Goal: Information Seeking & Learning: Find specific fact

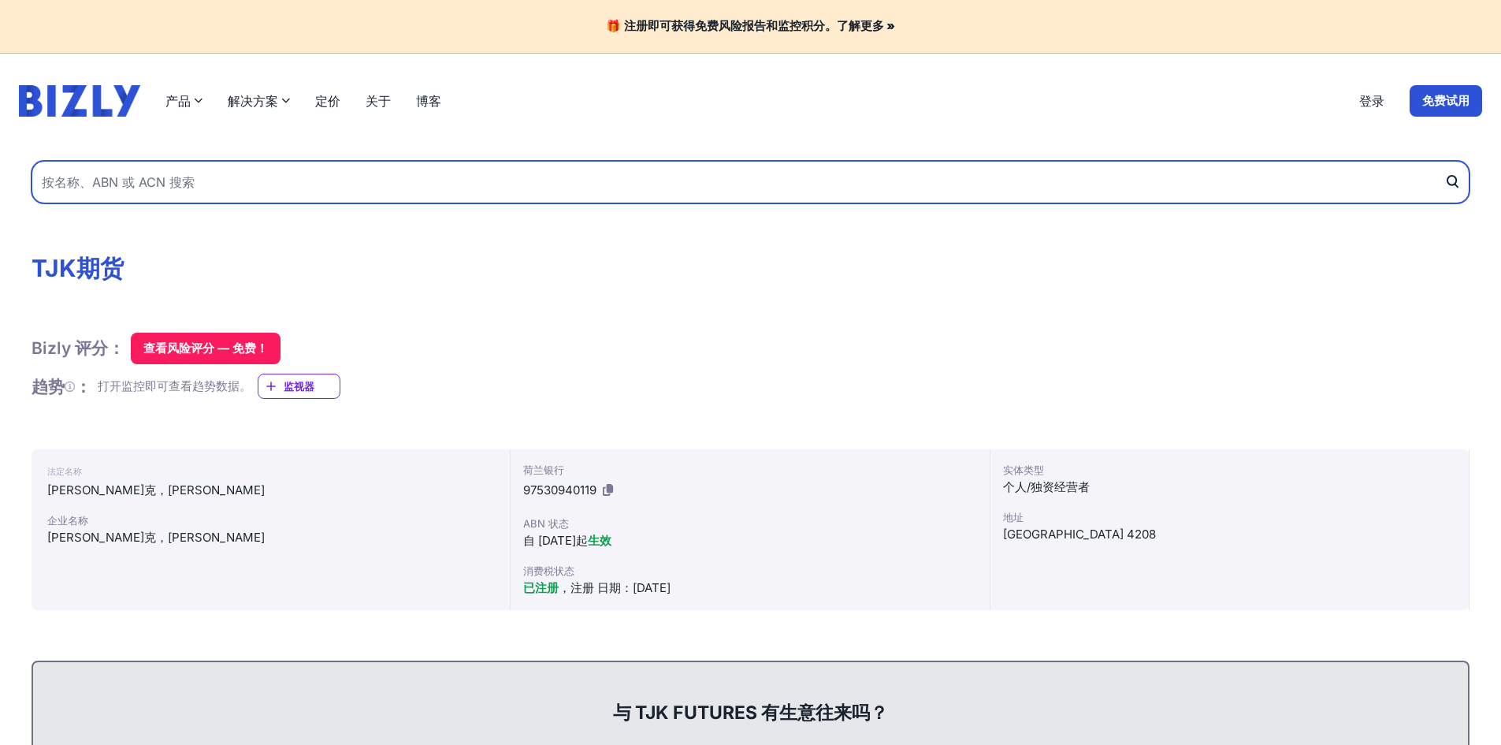
click at [1197, 195] on input "text" at bounding box center [751, 182] width 1438 height 43
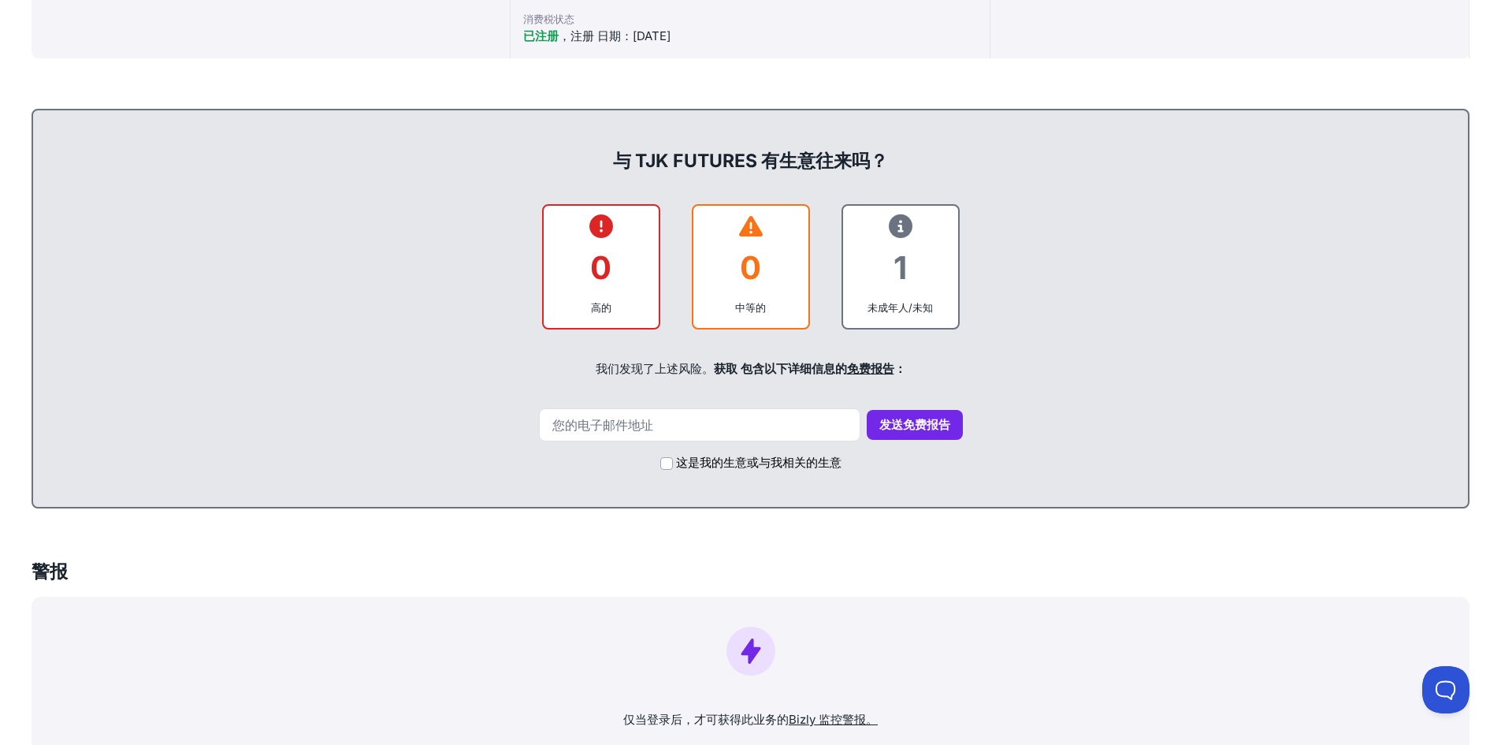
scroll to position [946, 0]
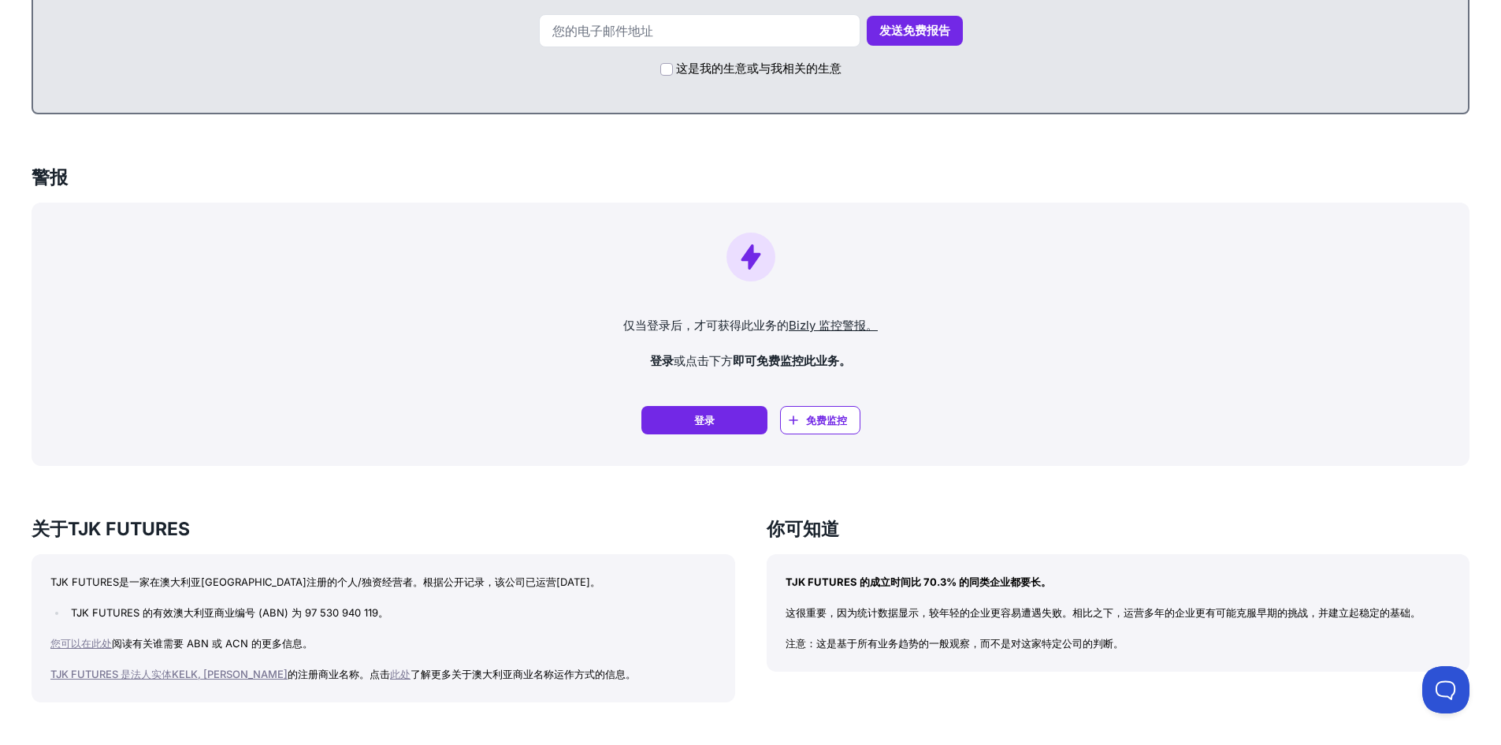
click at [59, 678] on font "TJK FUTURES 是法人实体KELK, [PERSON_NAME]" at bounding box center [168, 674] width 237 height 13
copy font "TJK FUTURES"
drag, startPoint x: 52, startPoint y: 576, endPoint x: 122, endPoint y: 573, distance: 70.2
click at [122, 573] on p "TJK FUTURES是一家在澳大利亚[GEOGRAPHIC_DATA]注册的个人/独资经营者。根据公开记录，该公司已运营[DATE]。" at bounding box center [383, 582] width 666 height 18
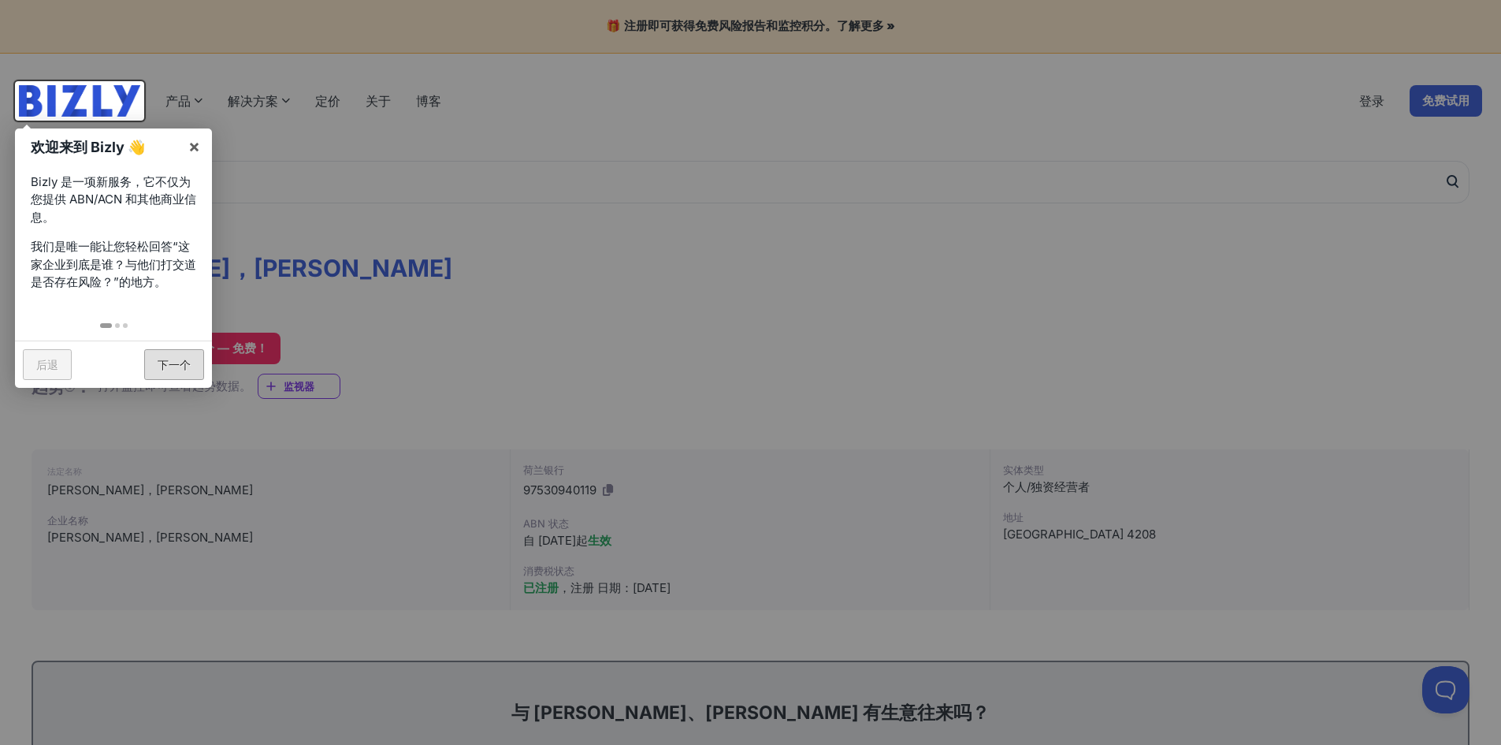
click at [159, 365] on font "下一个" at bounding box center [174, 364] width 33 height 13
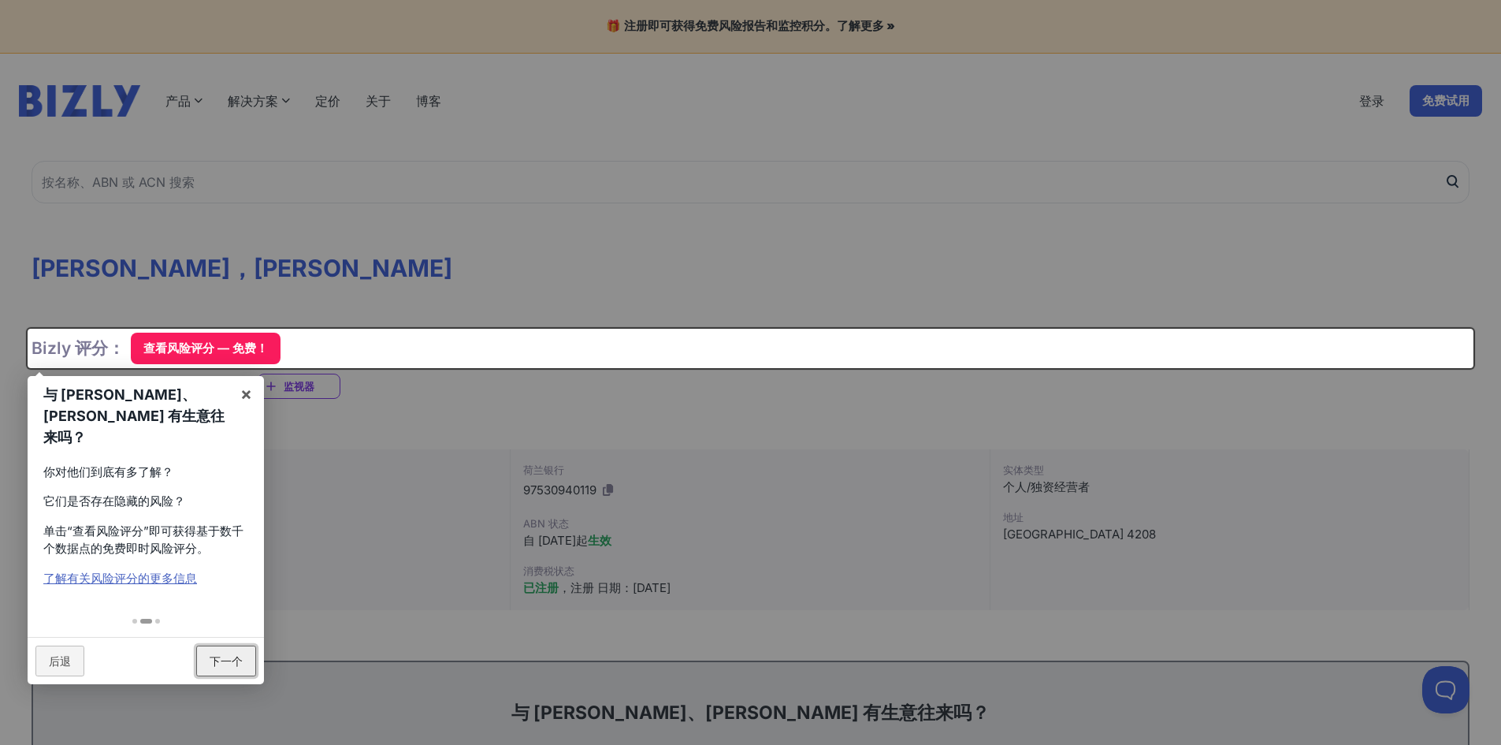
click at [240, 654] on font "下一个" at bounding box center [226, 660] width 33 height 13
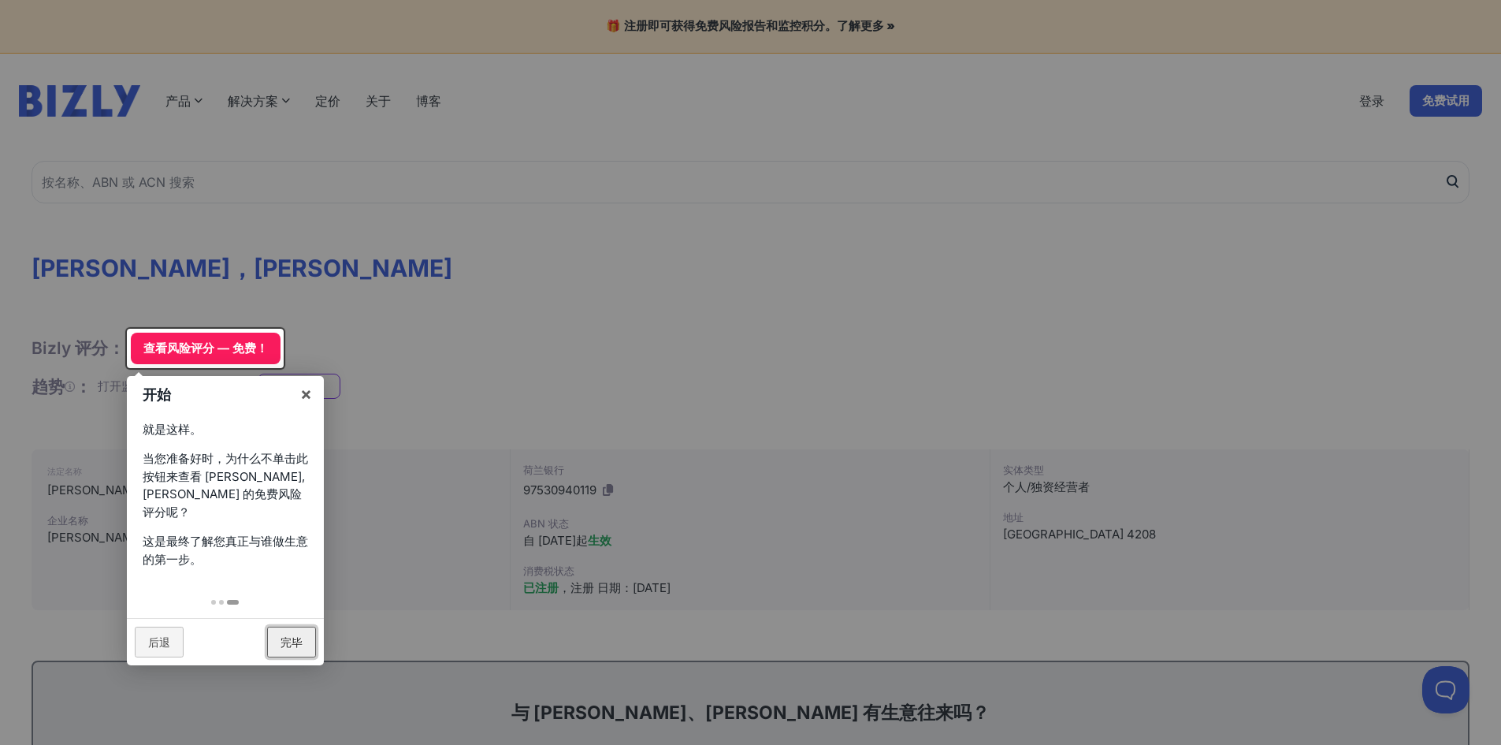
click at [288, 635] on font "完毕" at bounding box center [292, 641] width 22 height 13
